Goal: Information Seeking & Learning: Learn about a topic

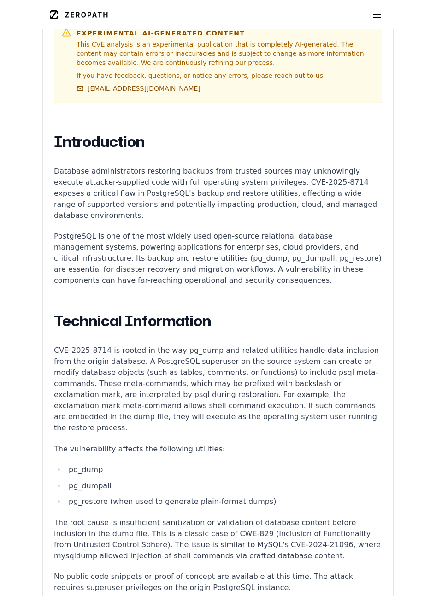
scroll to position [567, 0]
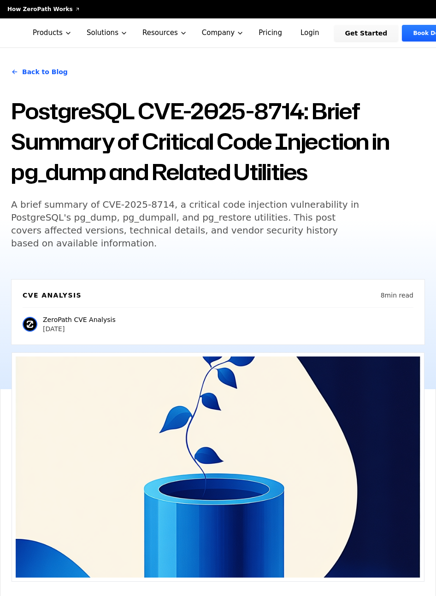
scroll to position [567, 0]
